Goal: Book appointment/travel/reservation

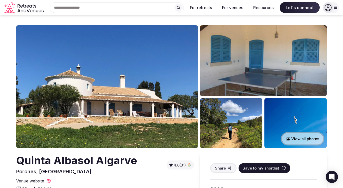
click at [300, 139] on button "View all photos" at bounding box center [302, 138] width 43 height 13
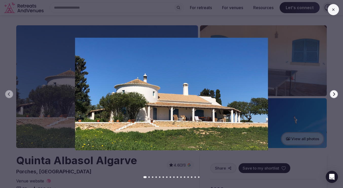
click at [332, 93] on icon "button" at bounding box center [333, 94] width 4 height 4
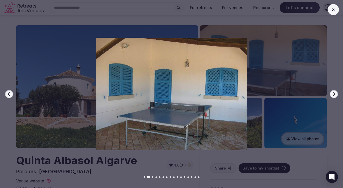
click at [332, 93] on icon "button" at bounding box center [333, 94] width 4 height 4
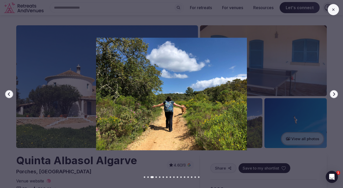
click at [334, 94] on icon "button" at bounding box center [334, 94] width 2 height 4
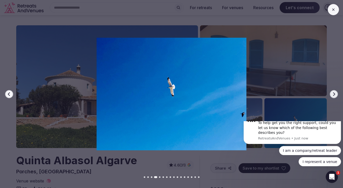
click at [334, 94] on icon "button" at bounding box center [334, 94] width 2 height 4
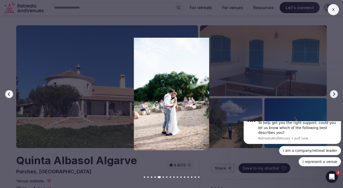
click at [334, 94] on icon "button" at bounding box center [334, 94] width 2 height 4
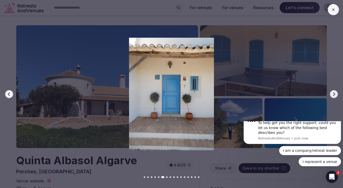
click at [334, 94] on icon "button" at bounding box center [334, 94] width 2 height 4
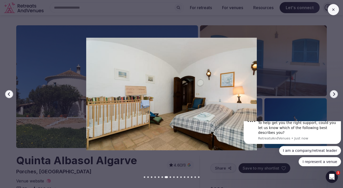
click at [334, 94] on icon "button" at bounding box center [334, 94] width 2 height 4
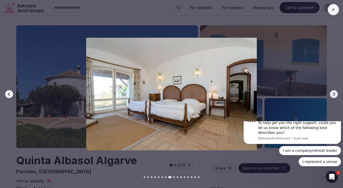
click at [334, 94] on icon "button" at bounding box center [334, 94] width 2 height 4
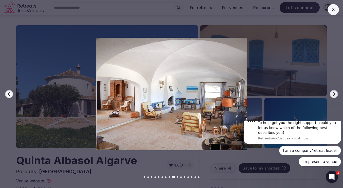
click at [334, 94] on icon "button" at bounding box center [334, 94] width 2 height 4
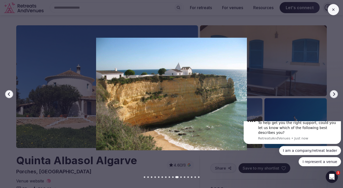
click at [334, 94] on icon "button" at bounding box center [334, 94] width 2 height 4
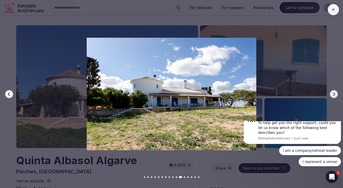
click at [334, 94] on icon "button" at bounding box center [334, 94] width 2 height 4
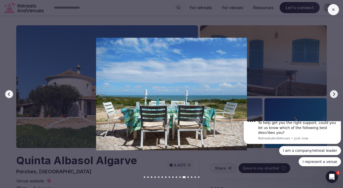
click at [334, 94] on icon "button" at bounding box center [334, 94] width 2 height 4
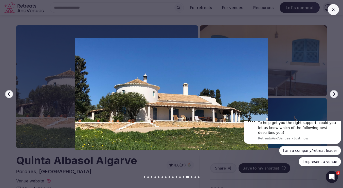
click at [334, 94] on icon "button" at bounding box center [334, 94] width 2 height 4
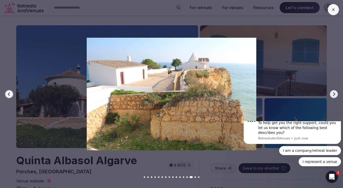
click at [334, 94] on icon "button" at bounding box center [334, 94] width 2 height 4
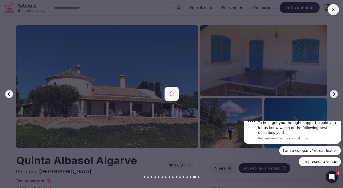
click at [334, 94] on icon "button" at bounding box center [334, 94] width 2 height 4
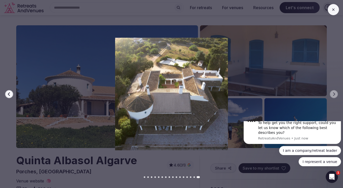
click at [9, 92] on icon "button" at bounding box center [9, 94] width 4 height 4
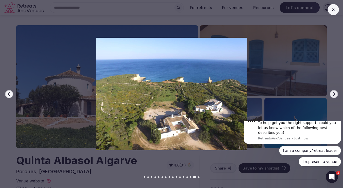
click at [331, 94] on button "Next slide" at bounding box center [333, 94] width 8 height 8
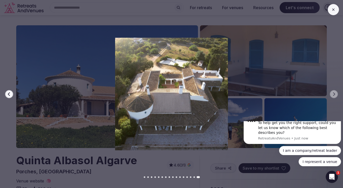
click at [333, 10] on icon at bounding box center [333, 10] width 4 height 4
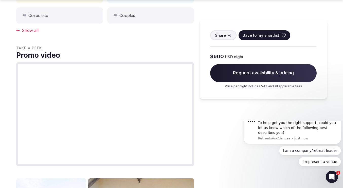
scroll to position [329, 0]
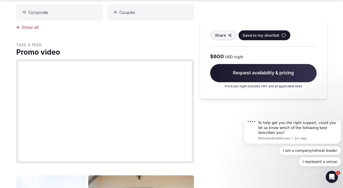
click at [216, 116] on div "Share Save to my shortlist $600 USD night Request availability & pricing Price …" at bounding box center [263, 93] width 127 height 538
click at [147, 36] on div "Quinta Albasol Algarve Porches, [GEOGRAPHIC_DATA] 4.6 (31) Share Save to my sho…" at bounding box center [105, 93] width 178 height 538
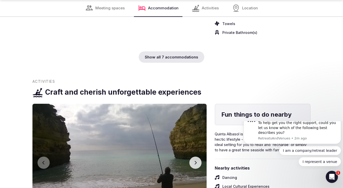
scroll to position [1519, 0]
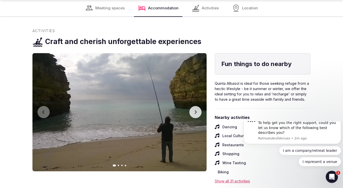
click at [195, 114] on icon "button" at bounding box center [195, 112] width 4 height 4
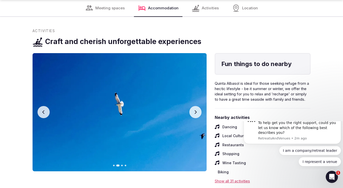
click at [195, 114] on icon "button" at bounding box center [195, 112] width 4 height 4
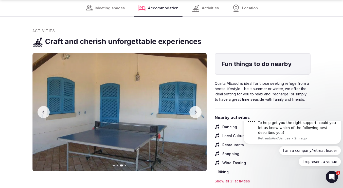
click at [195, 114] on icon "button" at bounding box center [195, 112] width 4 height 4
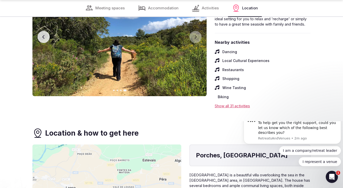
scroll to position [1595, 0]
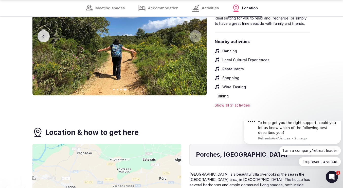
click at [226, 108] on div "Show all 31 activities" at bounding box center [262, 105] width 96 height 5
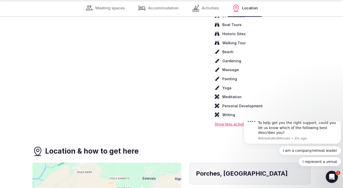
scroll to position [1823, 0]
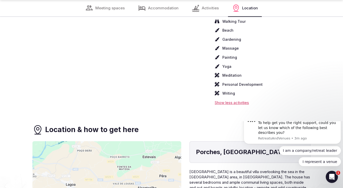
click at [226, 105] on div "Show less activities" at bounding box center [262, 102] width 96 height 5
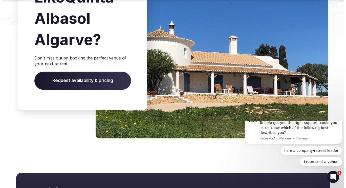
scroll to position [1924, 0]
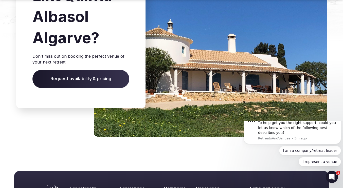
click at [85, 88] on span "Request availability & pricing" at bounding box center [80, 79] width 97 height 18
